Goal: Check status

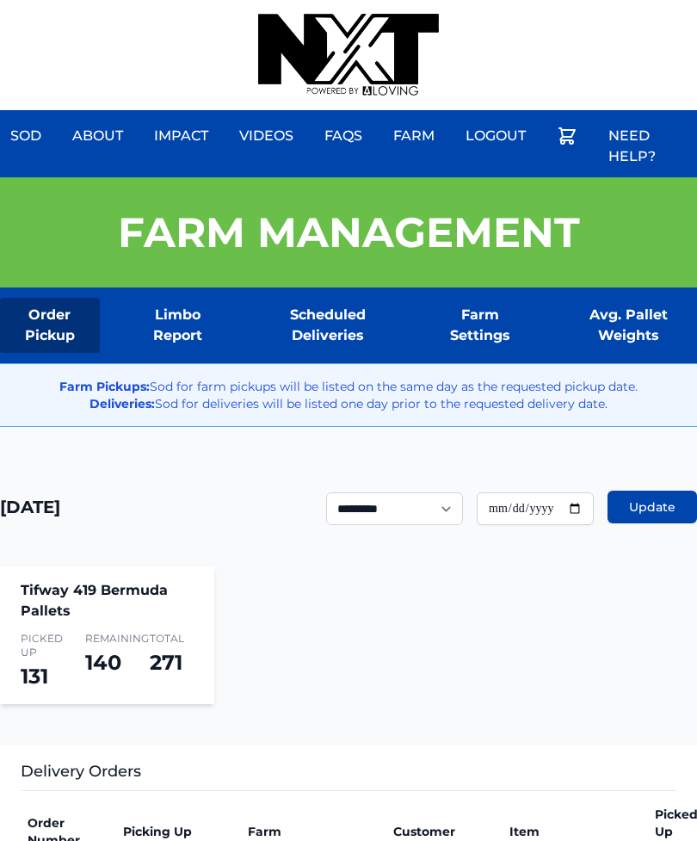
click at [477, 5] on div "Sod About Impact Videos FAQs Need Help? Farm My Account Logout" at bounding box center [348, 55] width 697 height 110
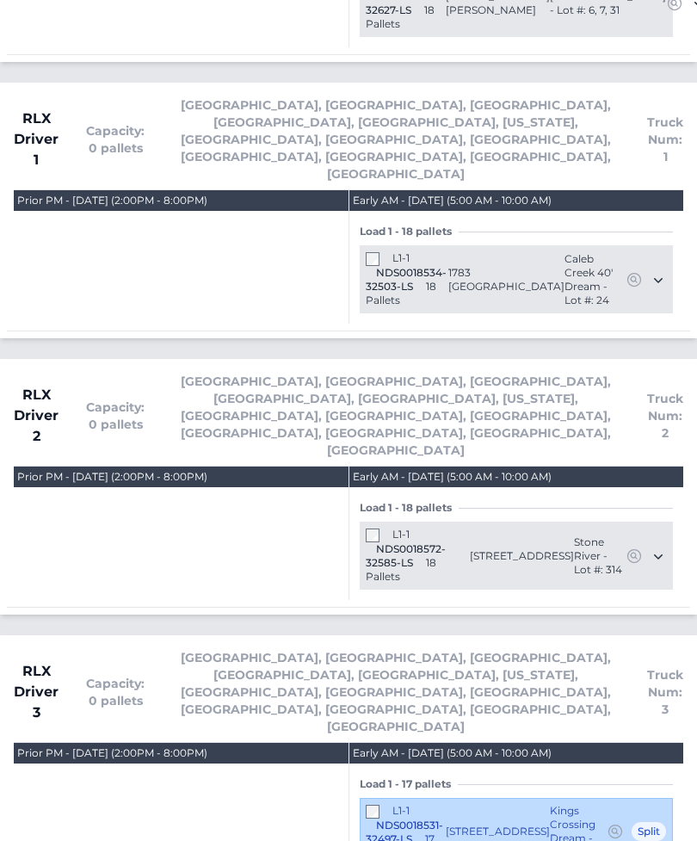
scroll to position [3571, 0]
click at [200, 374] on span "Asheville, Atlanta, Charleston, Charlotte, Columbia, Georgia, Greensboro, Green…" at bounding box center [396, 417] width 448 height 86
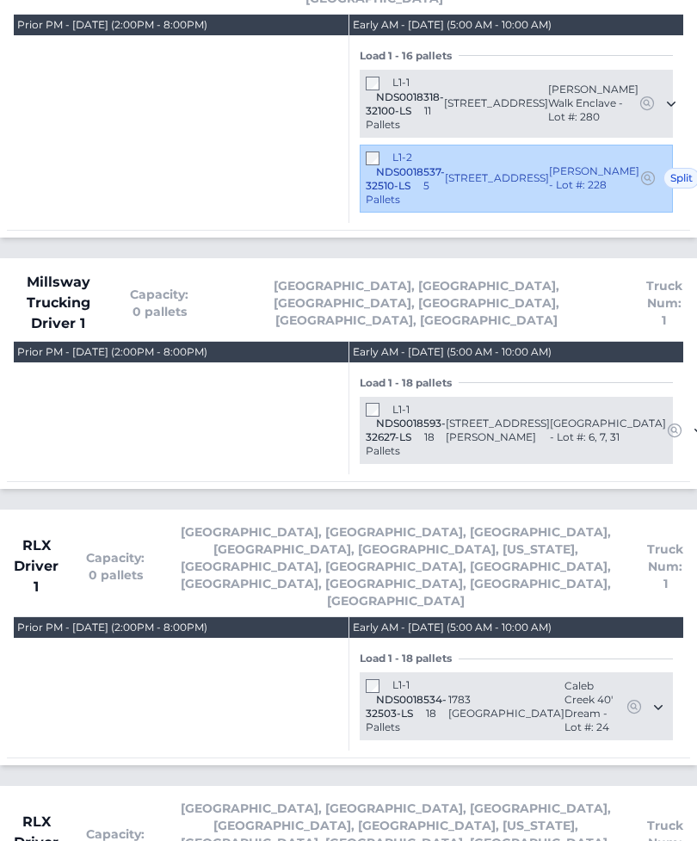
scroll to position [3143, 0]
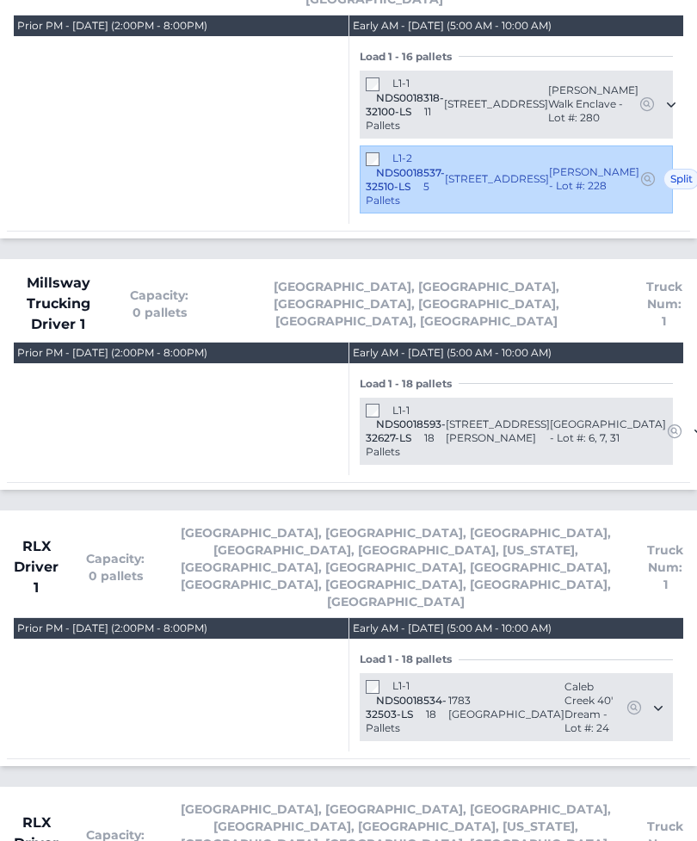
click at [97, 344] on div "Prior PM - Wednesday August 27, 2025 (2:00PM - 8:00PM)" at bounding box center [181, 410] width 335 height 133
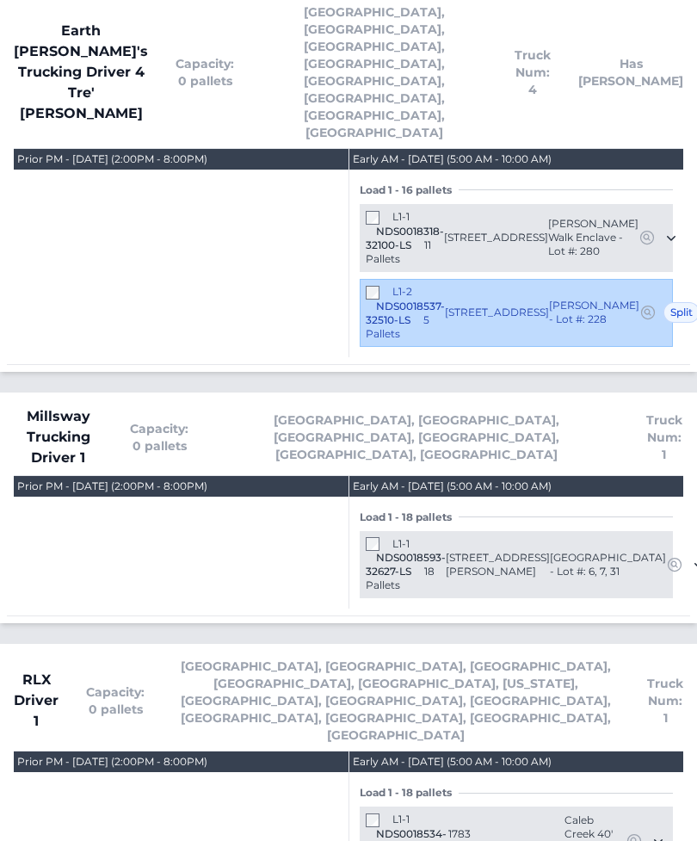
scroll to position [2995, 0]
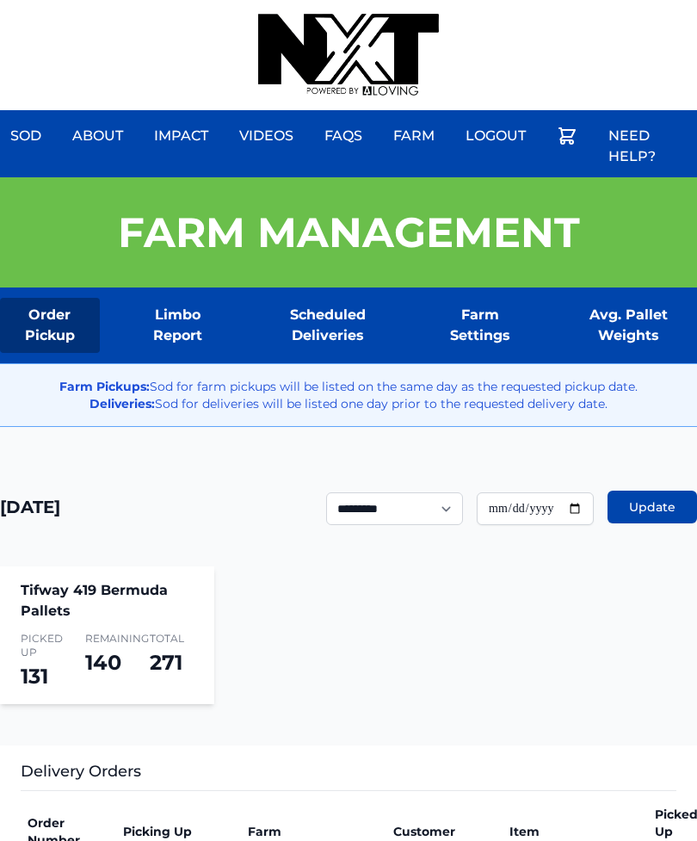
click at [451, 12] on div "Sod About Impact Videos FAQs Need Help? Farm My Account Logout" at bounding box center [348, 55] width 697 height 110
click at [439, 0] on div at bounding box center [348, 55] width 181 height 110
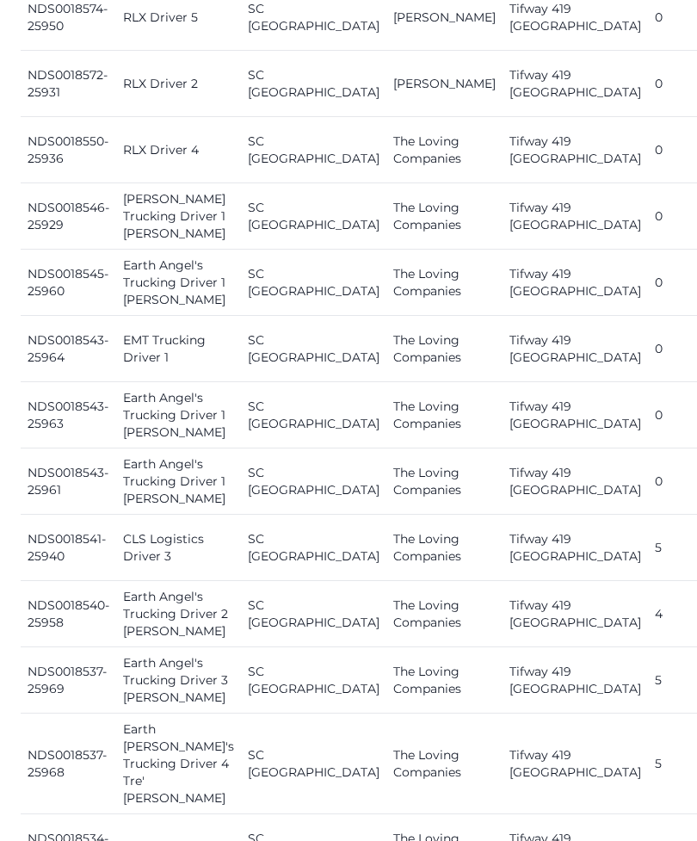
scroll to position [1007, 0]
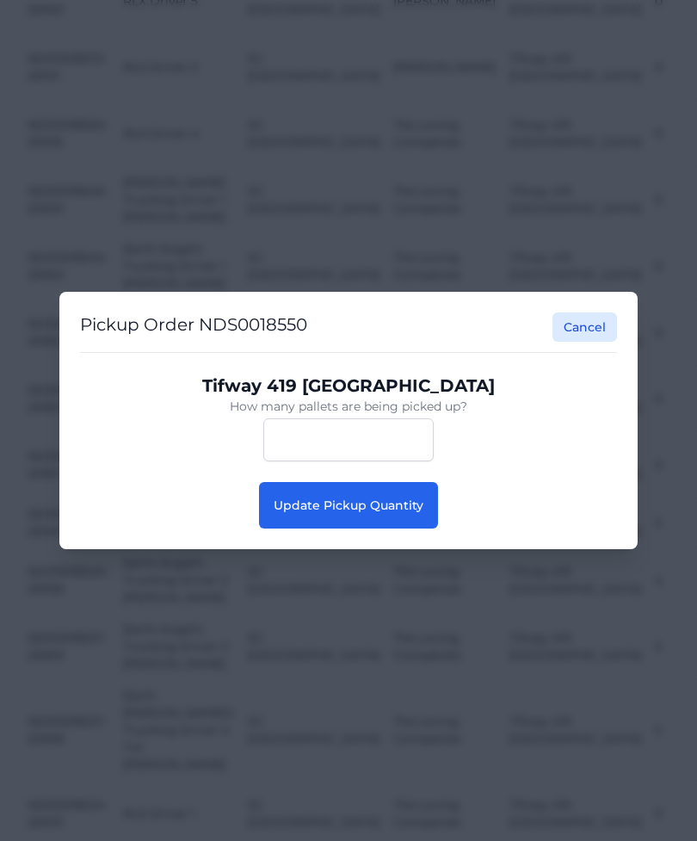
click at [393, 486] on button "Update Pickup Quantity" at bounding box center [348, 505] width 179 height 46
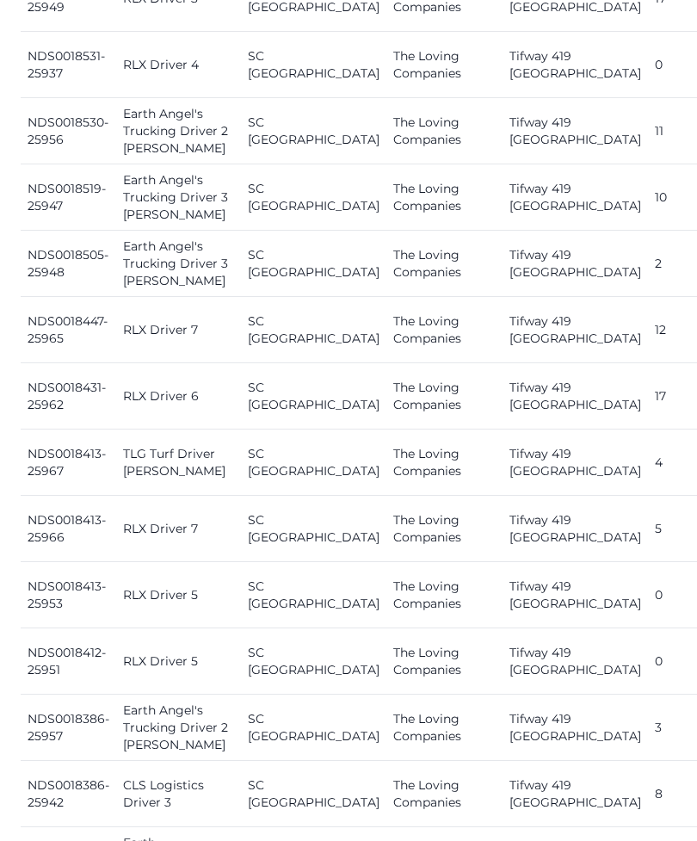
scroll to position [1989, 0]
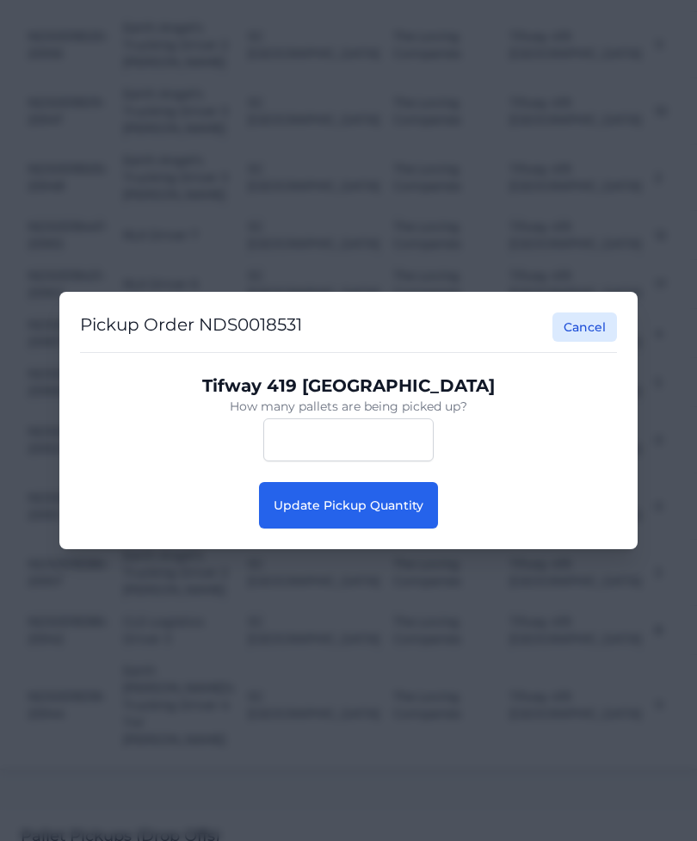
click at [412, 513] on span "Update Pickup Quantity" at bounding box center [349, 505] width 150 height 15
